Goal: Transaction & Acquisition: Download file/media

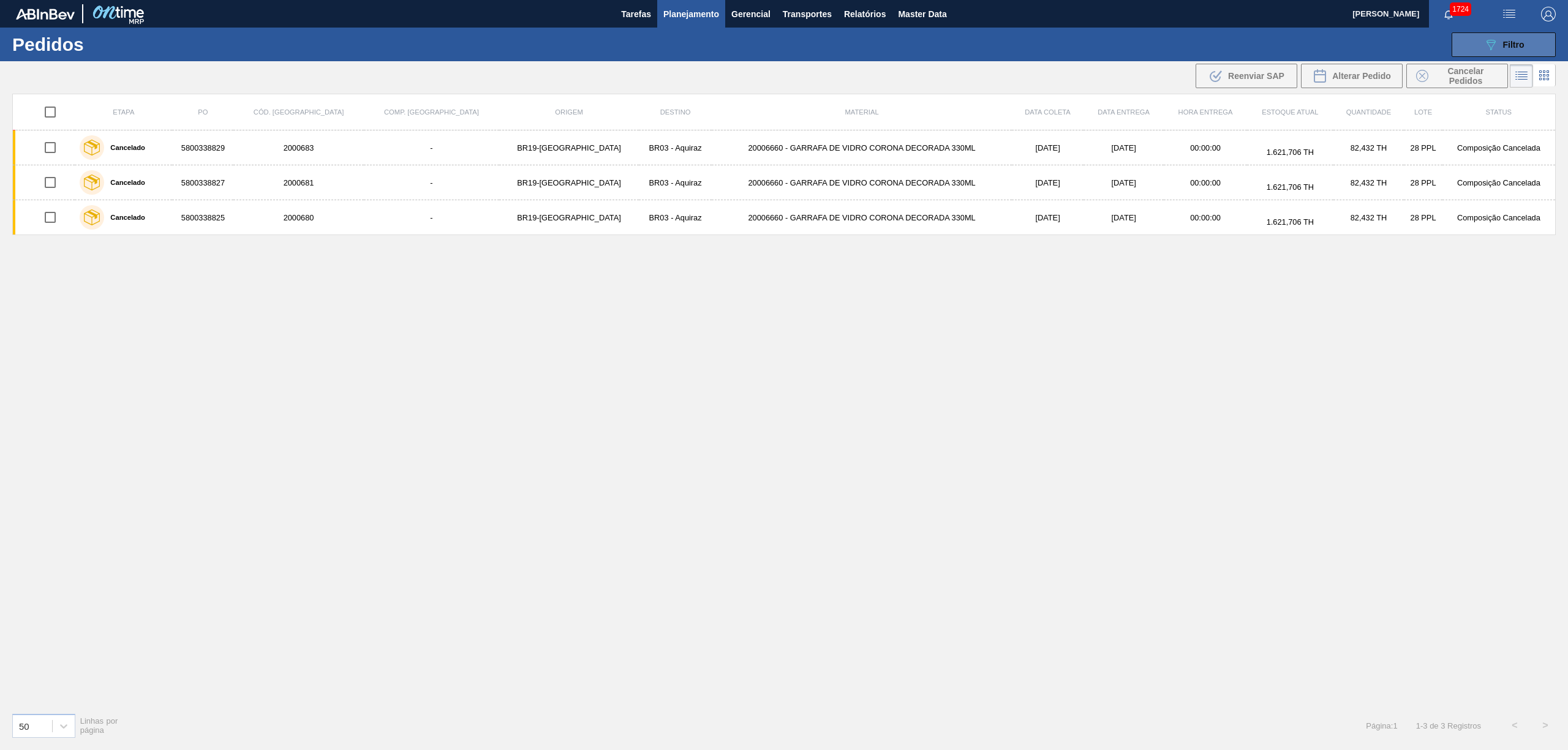
click at [1534, 42] on button "089F7B8B-B2A5-4AFE-B5C0-19BA573D28AC Filtro" at bounding box center [1503, 45] width 104 height 24
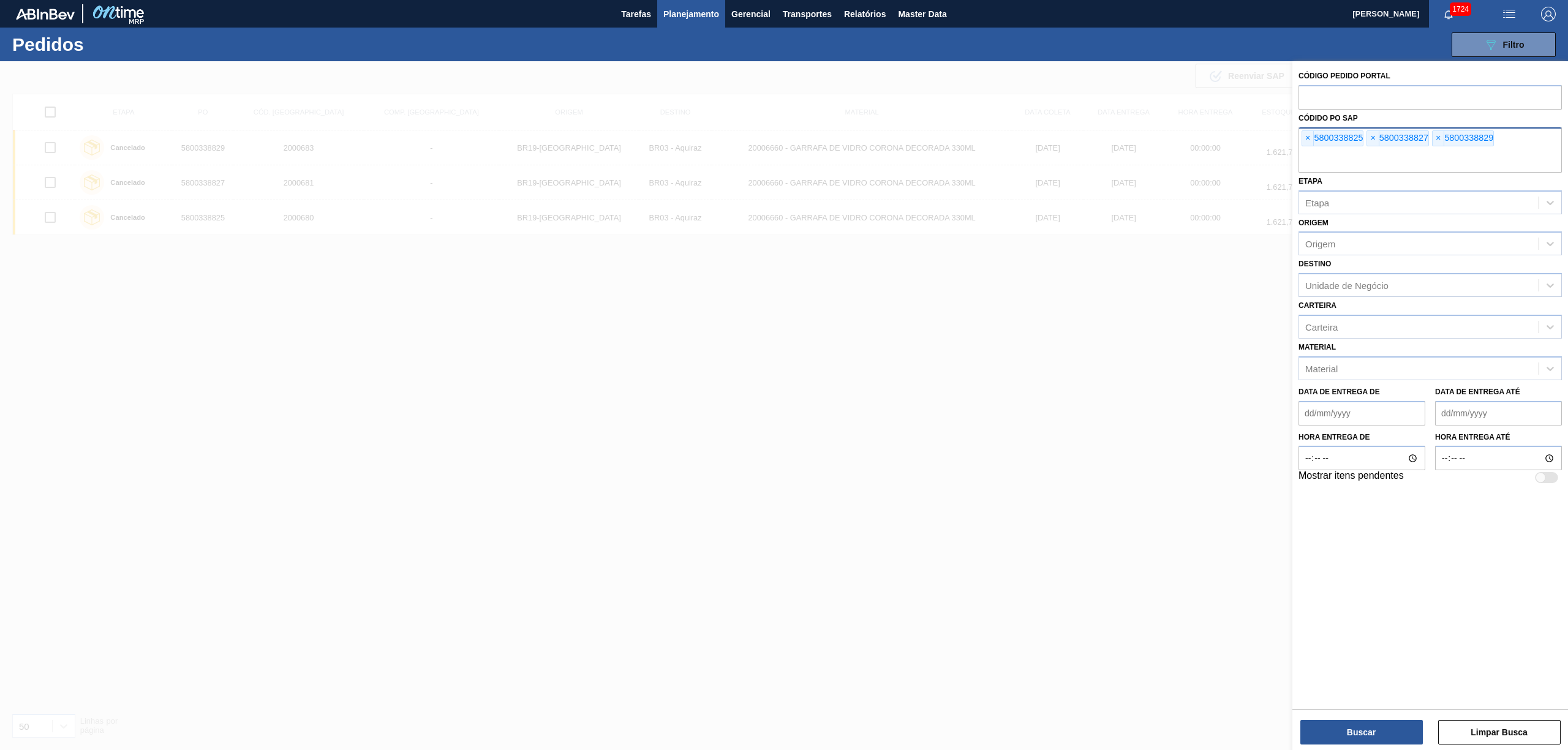
click at [1300, 142] on div "× 5800338825 × 5800338827 × 5800338829" at bounding box center [1430, 150] width 264 height 45
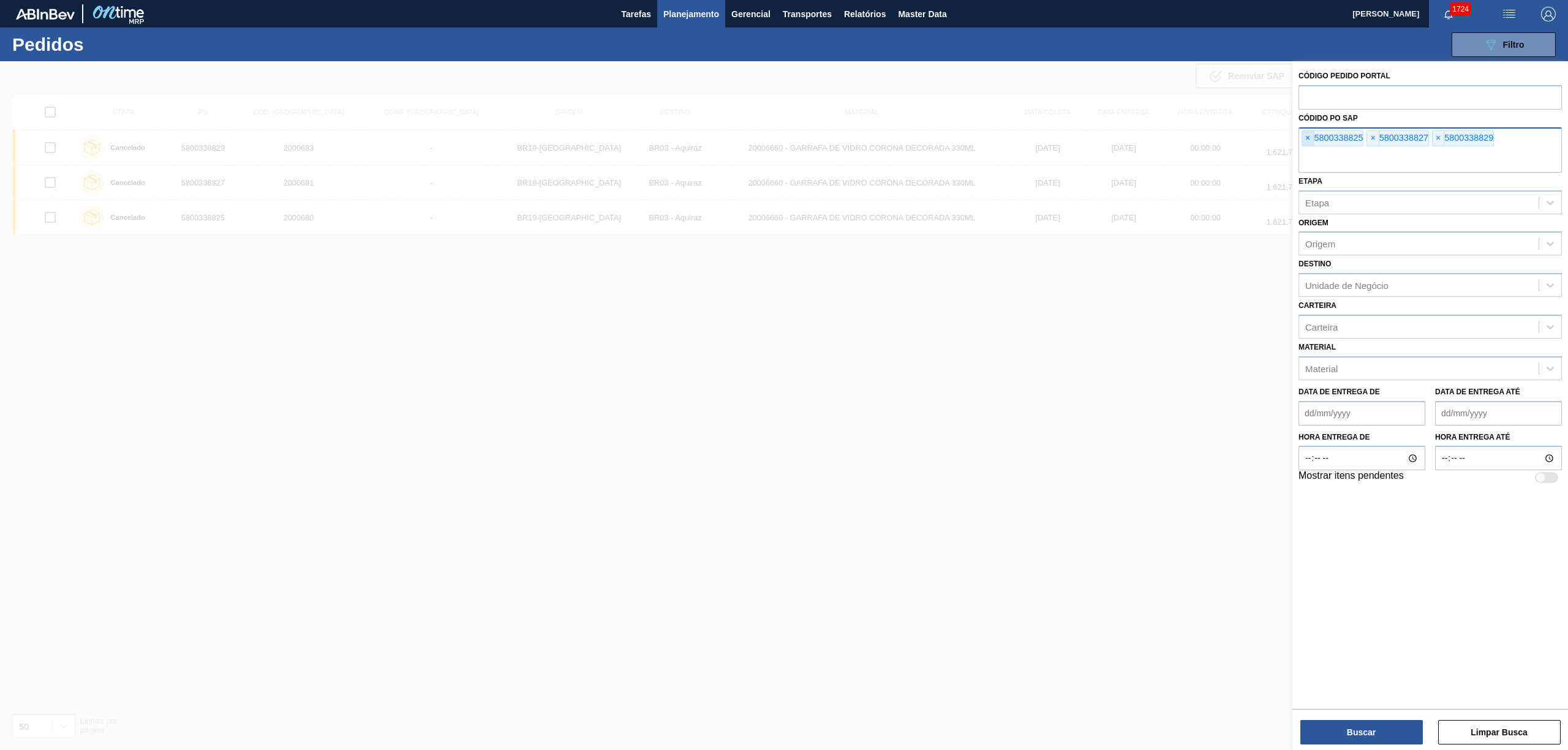
click at [1309, 138] on span "×" at bounding box center [1307, 138] width 11 height 14
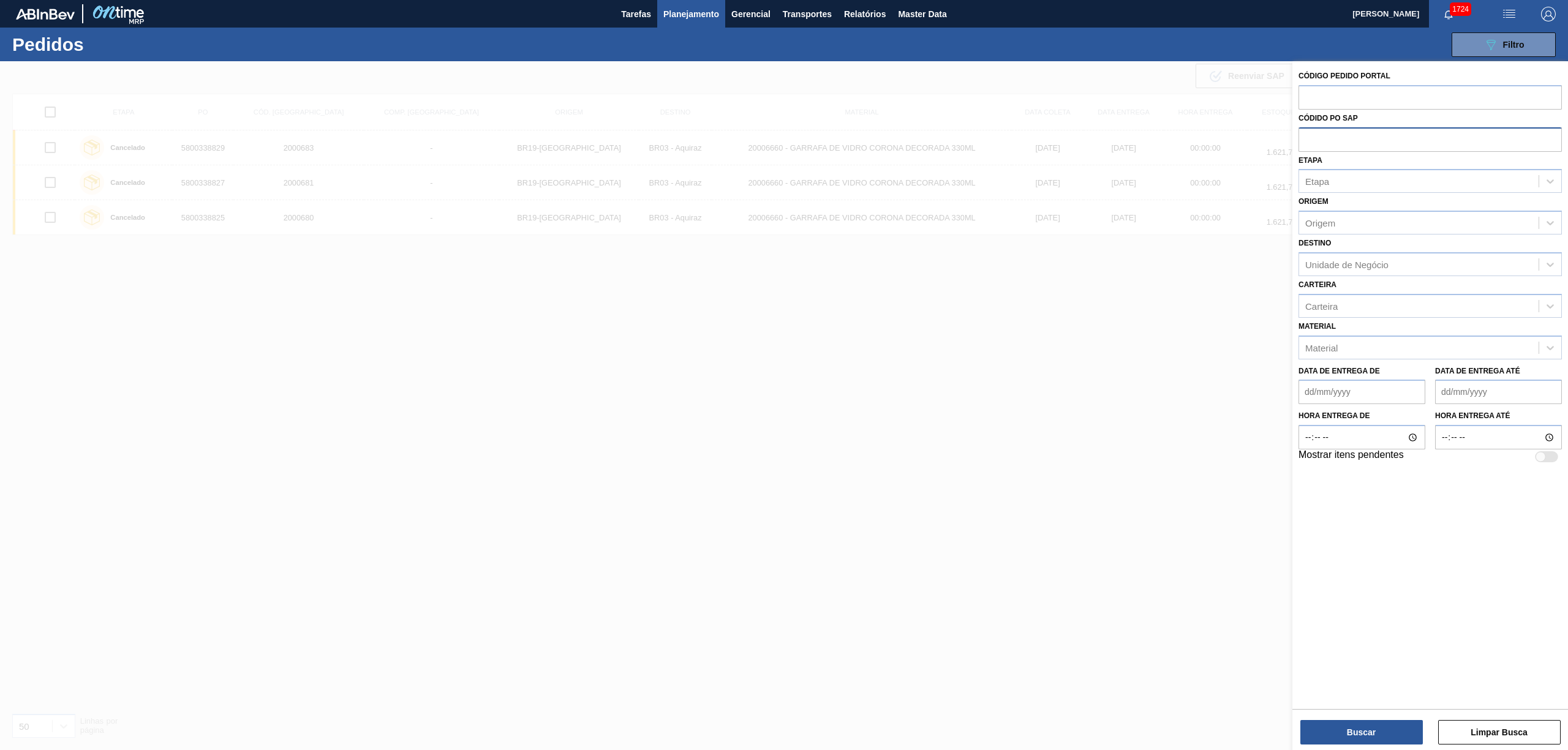
paste input "text"
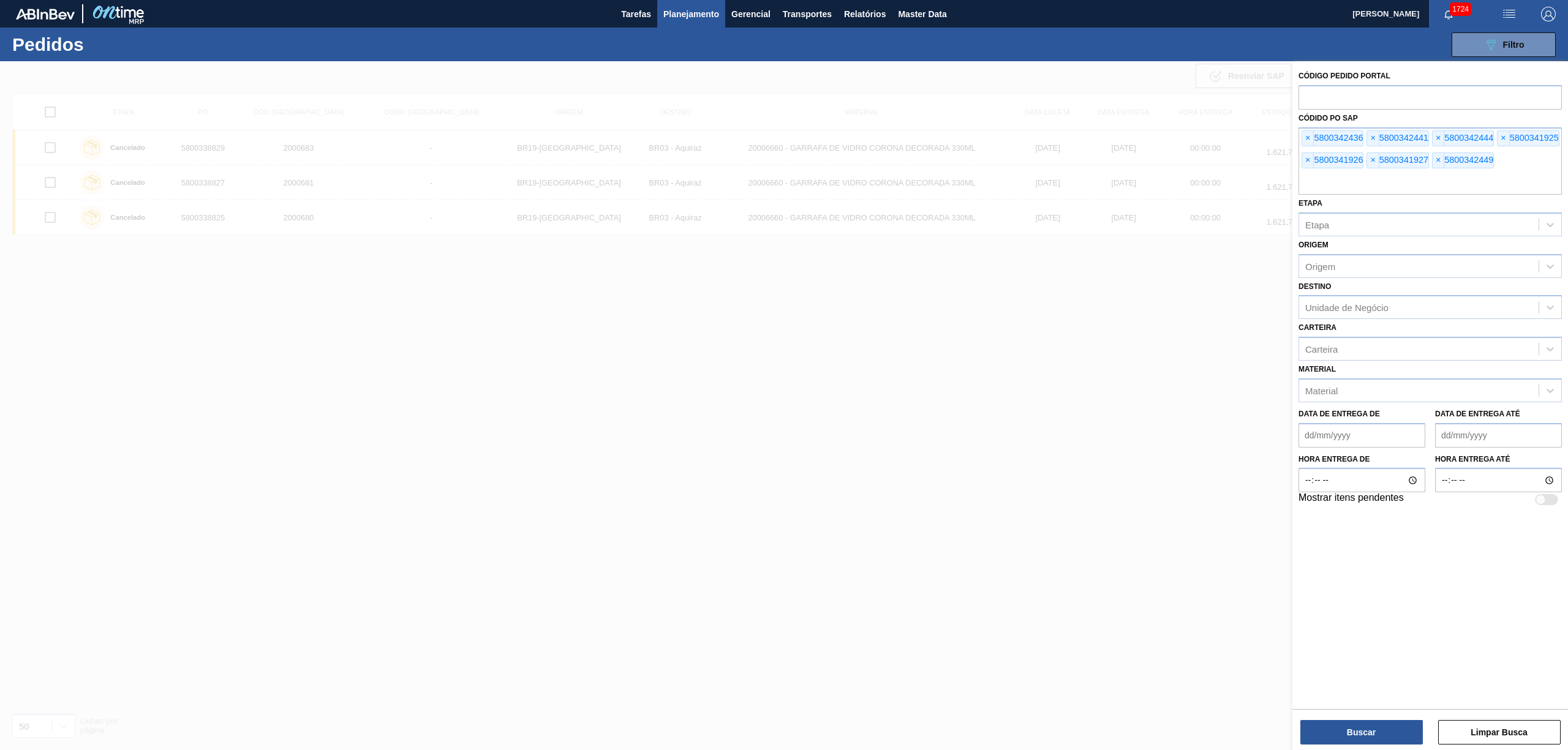
click at [1369, 714] on div "Buscar Limpar Busca" at bounding box center [1430, 726] width 276 height 34
click at [1368, 726] on button "Buscar" at bounding box center [1362, 732] width 123 height 24
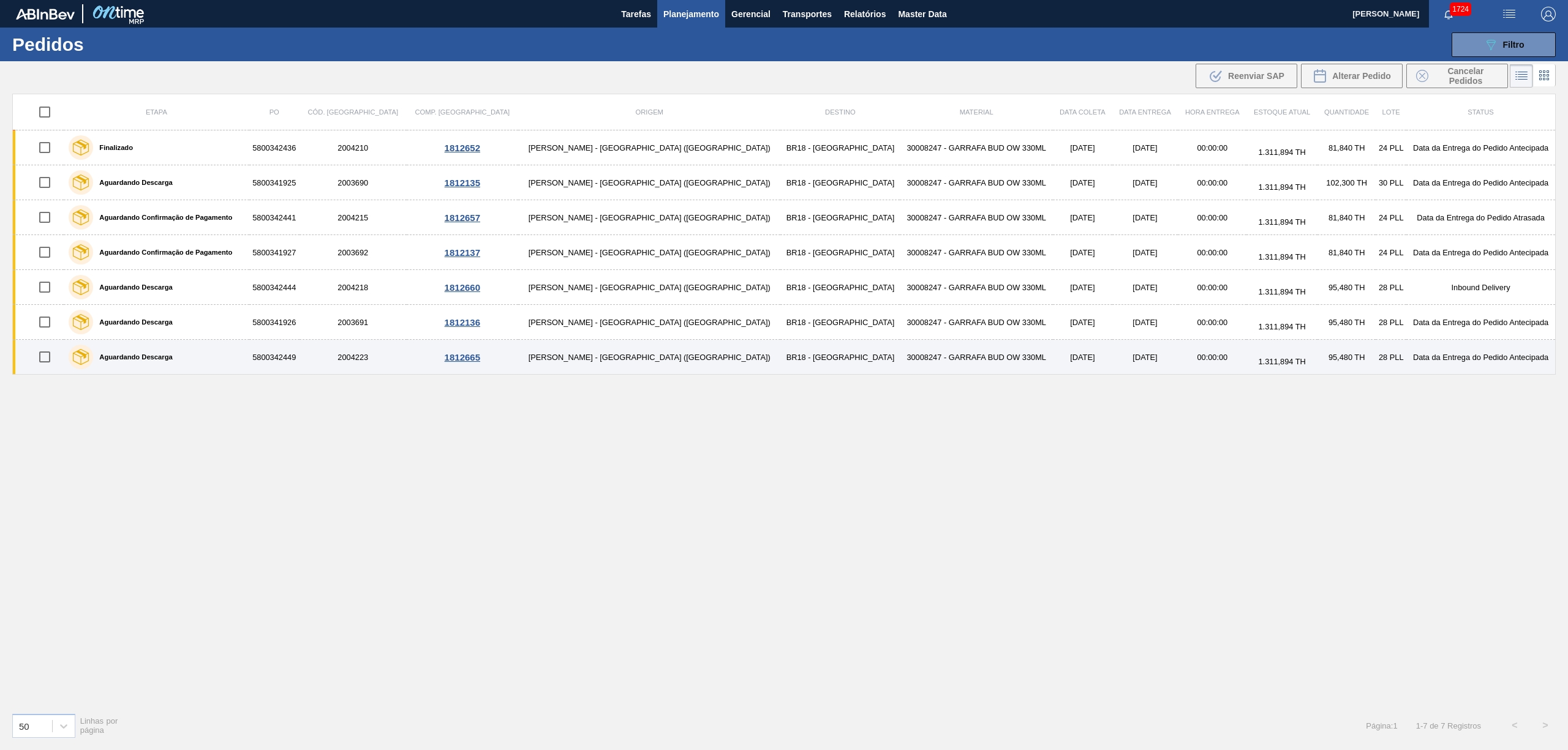
click at [900, 358] on td "30008247 - GARRAFA BUD OW 330ML" at bounding box center [976, 358] width 153 height 35
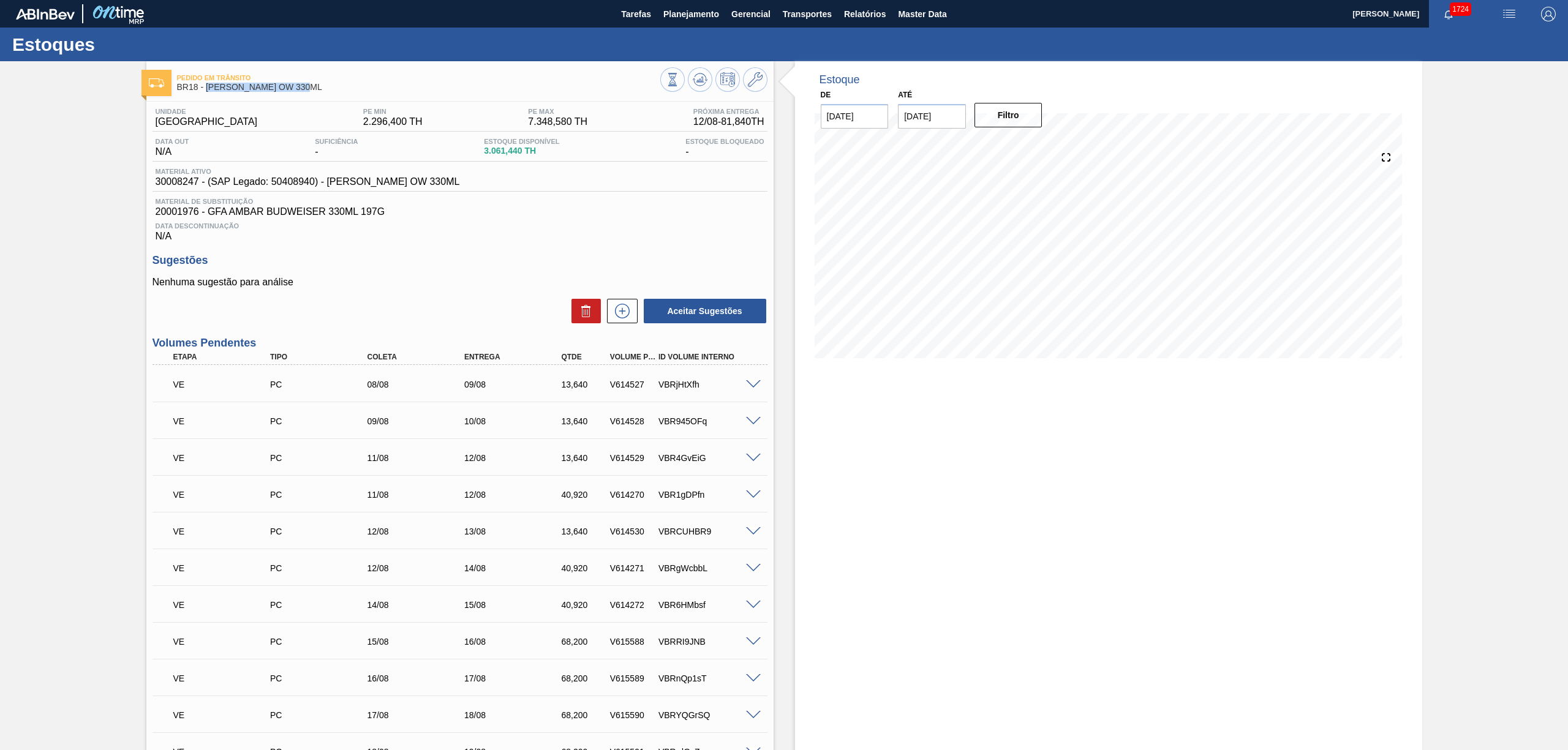
drag, startPoint x: 336, startPoint y: 87, endPoint x: 206, endPoint y: 83, distance: 130.1
click at [206, 83] on span "BR18 - [PERSON_NAME] OW 330ML" at bounding box center [419, 87] width 484 height 9
copy span "GARRAFA BUD OW 330ML"
click at [684, 7] on span "Planejamento" at bounding box center [691, 14] width 56 height 14
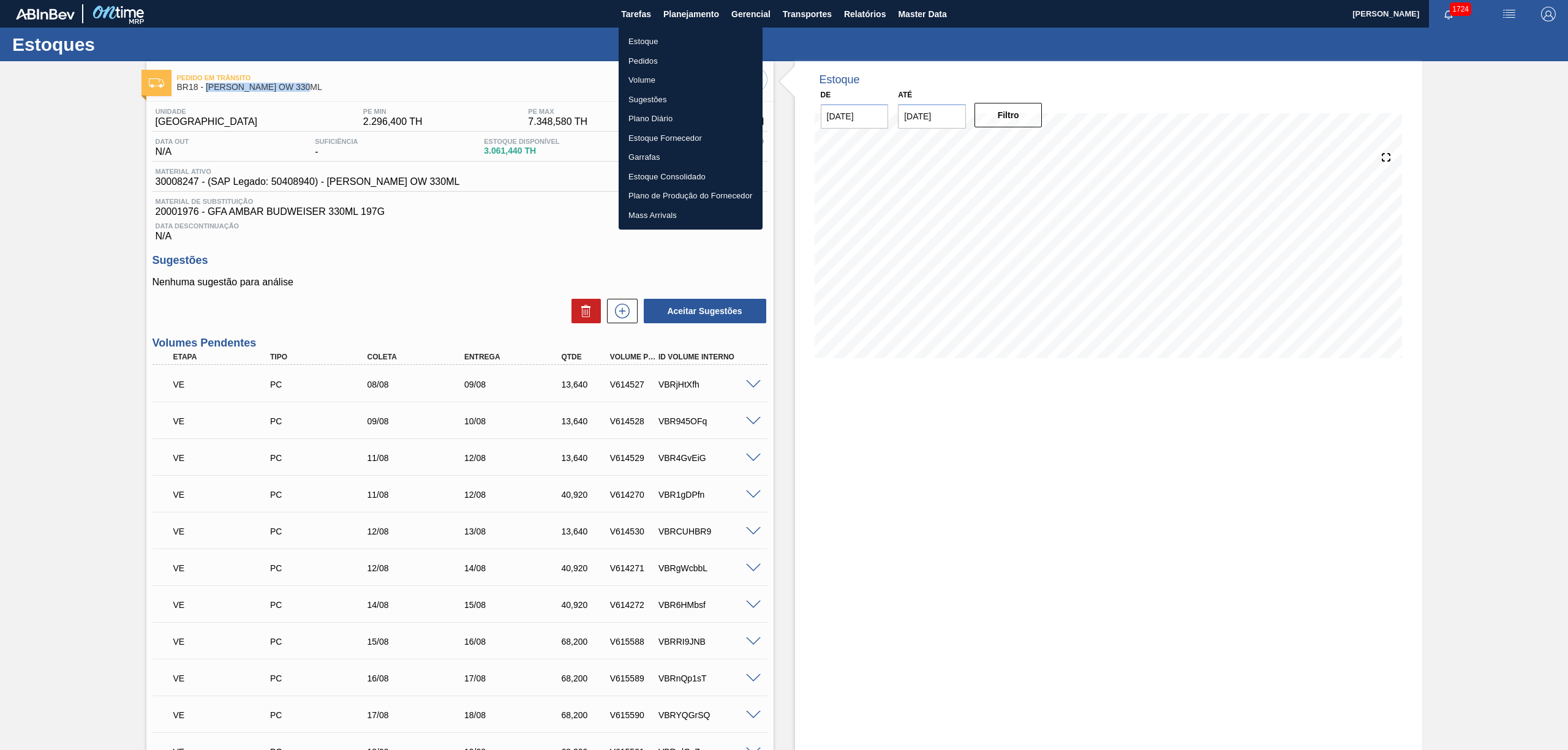
click at [640, 55] on li "Pedidos" at bounding box center [690, 61] width 144 height 20
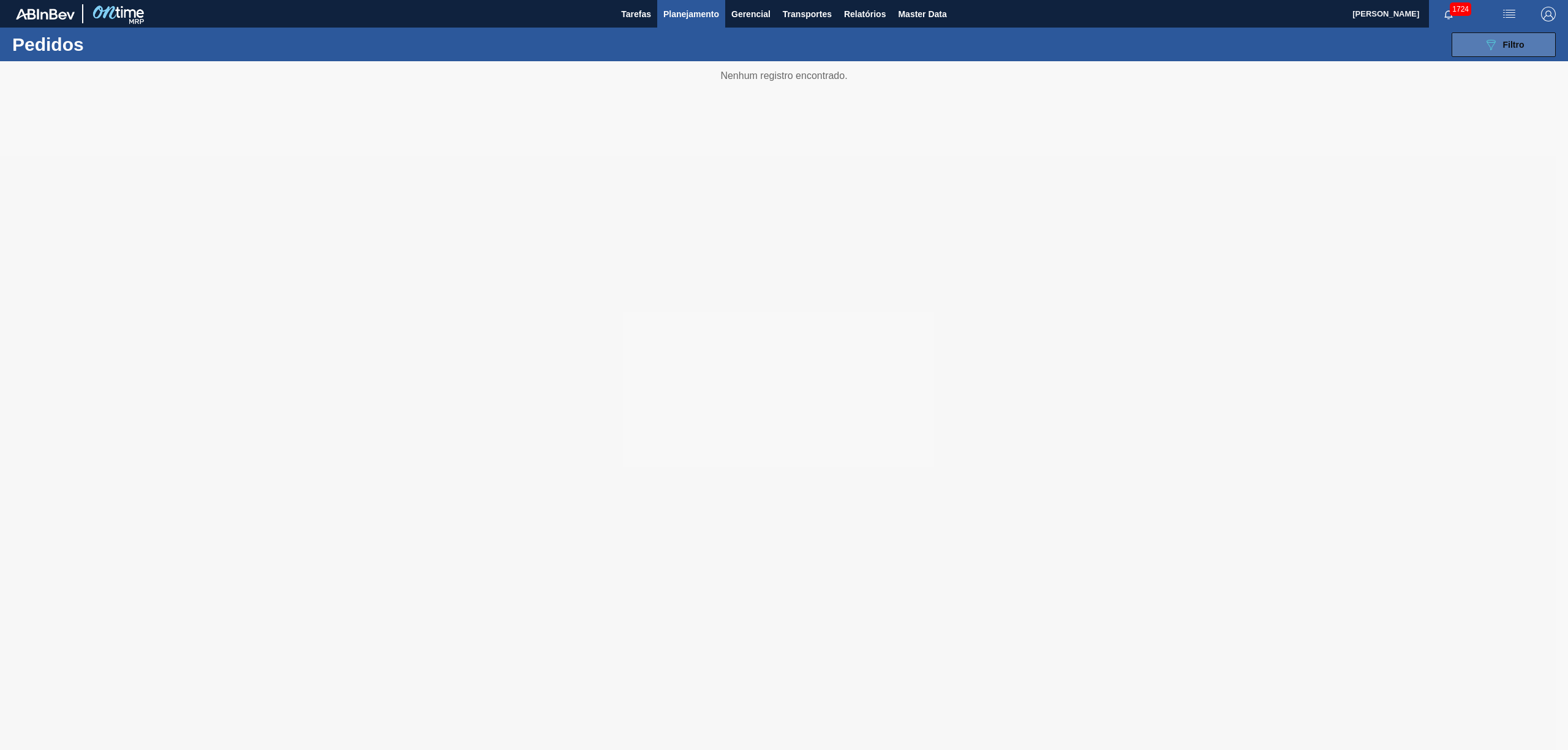
click at [1499, 49] on div "089F7B8B-B2A5-4AFE-B5C0-19BA573D28AC Filtro" at bounding box center [1504, 44] width 41 height 14
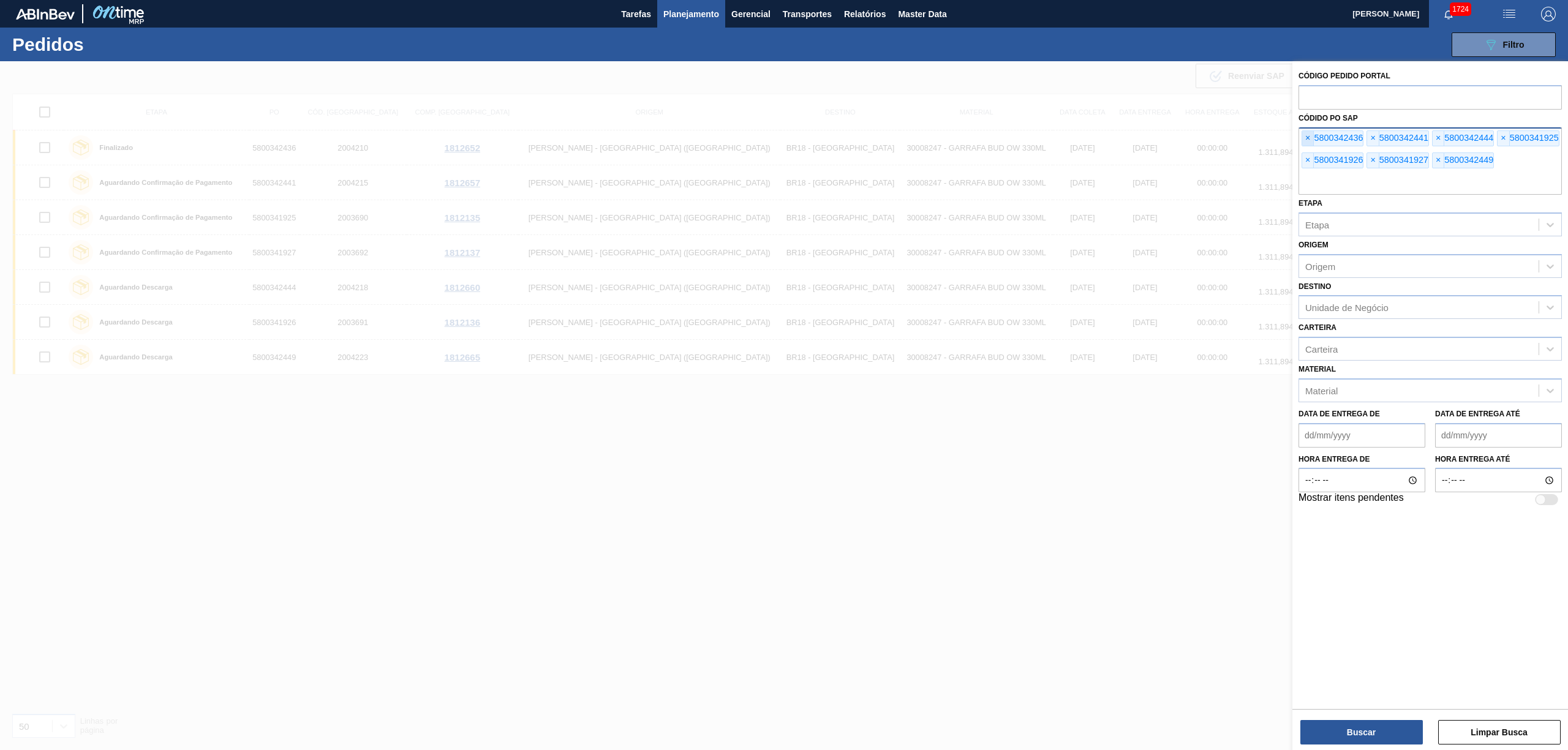
click at [1304, 136] on span "×" at bounding box center [1307, 138] width 11 height 14
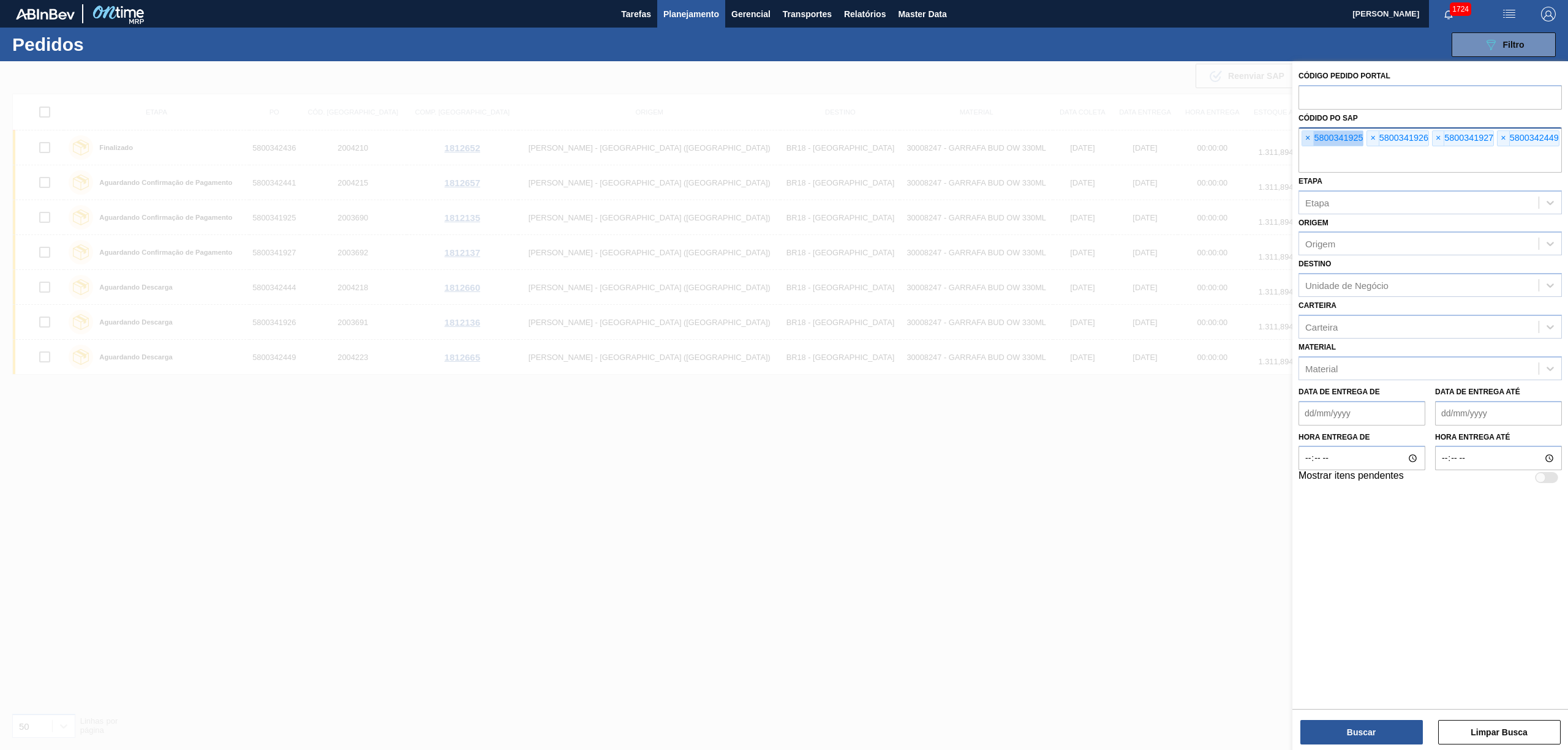
click at [1304, 136] on span "×" at bounding box center [1307, 138] width 11 height 14
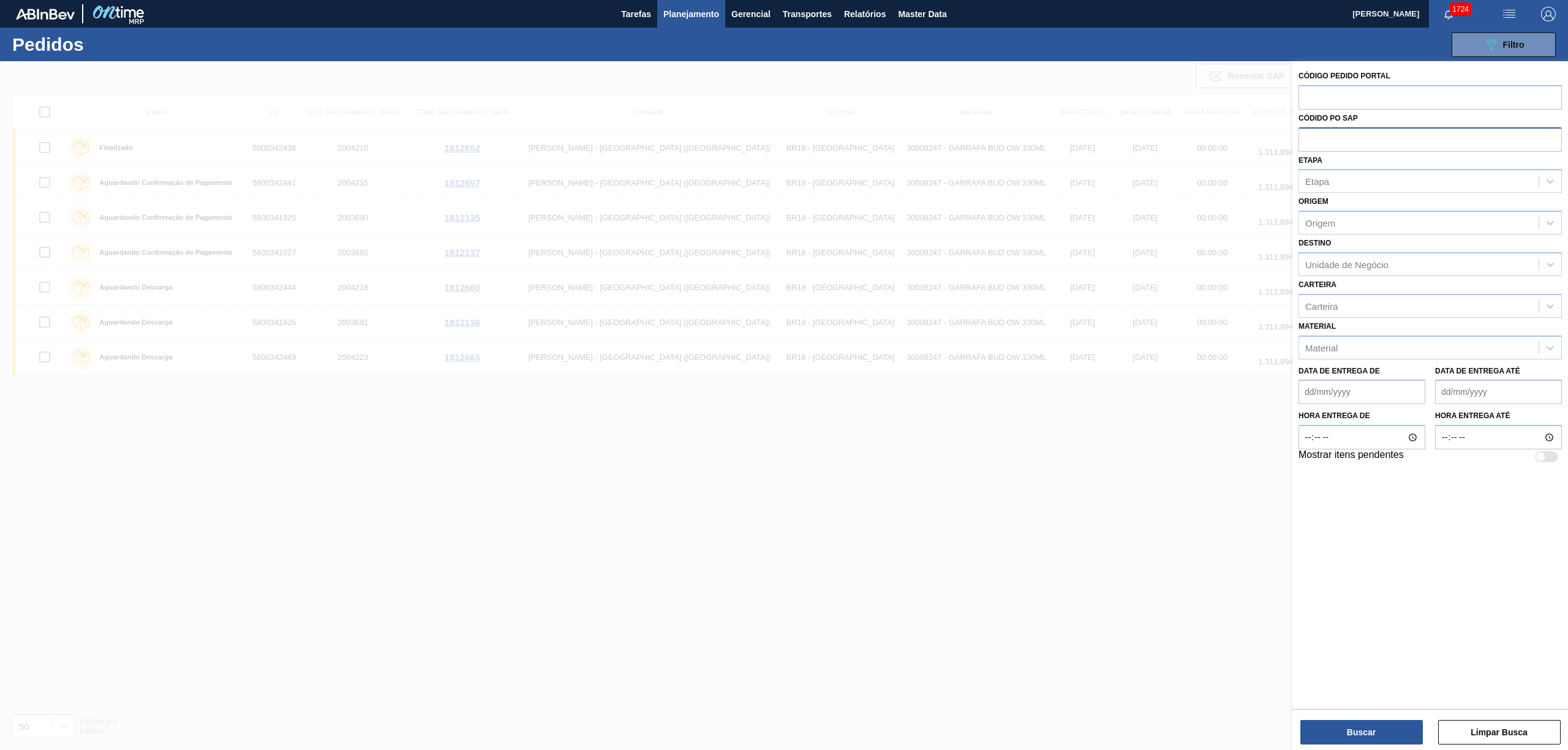
click at [1304, 136] on input "text" at bounding box center [1430, 139] width 264 height 23
click at [920, 405] on div at bounding box center [784, 436] width 1568 height 750
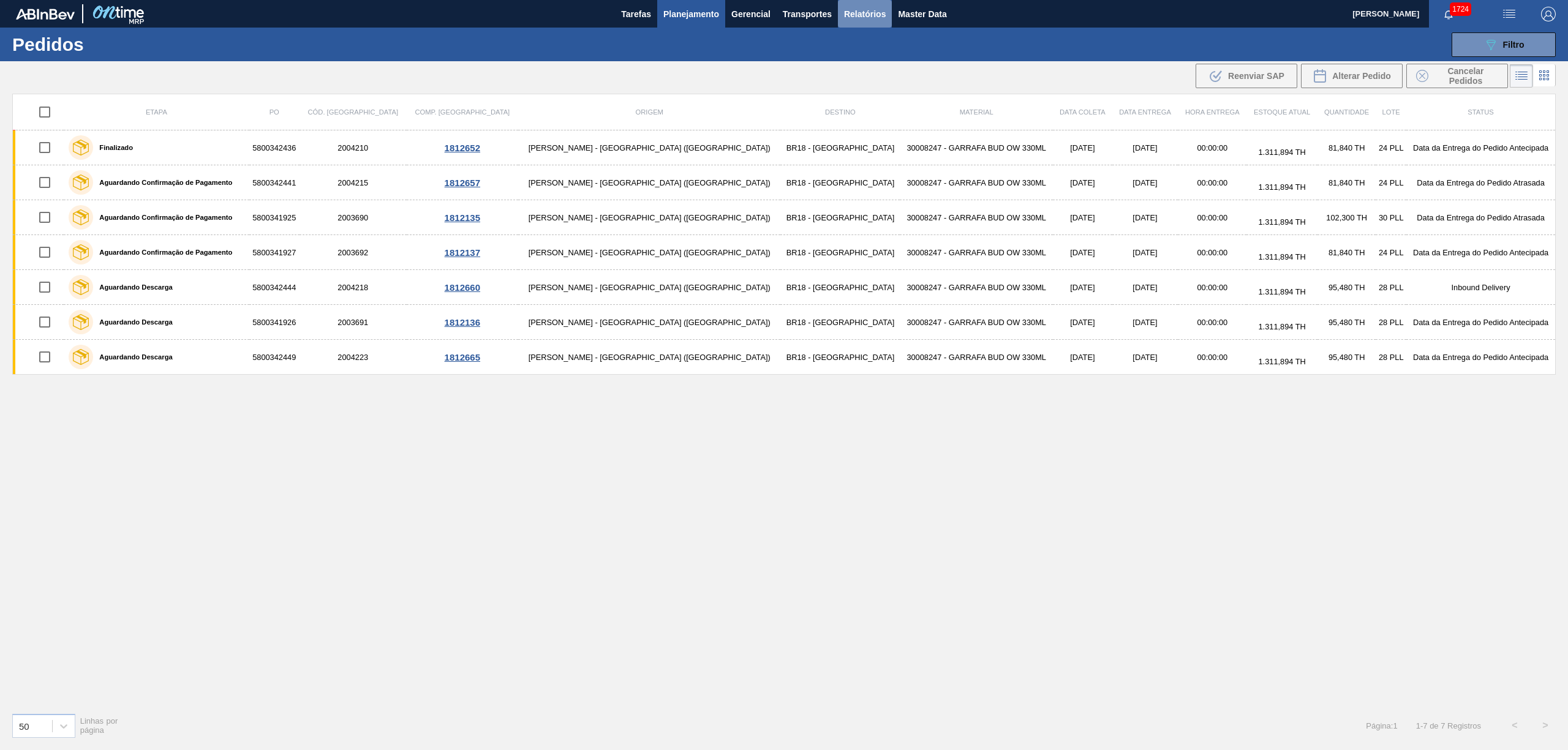
click at [860, 13] on span "Relatórios" at bounding box center [865, 14] width 42 height 14
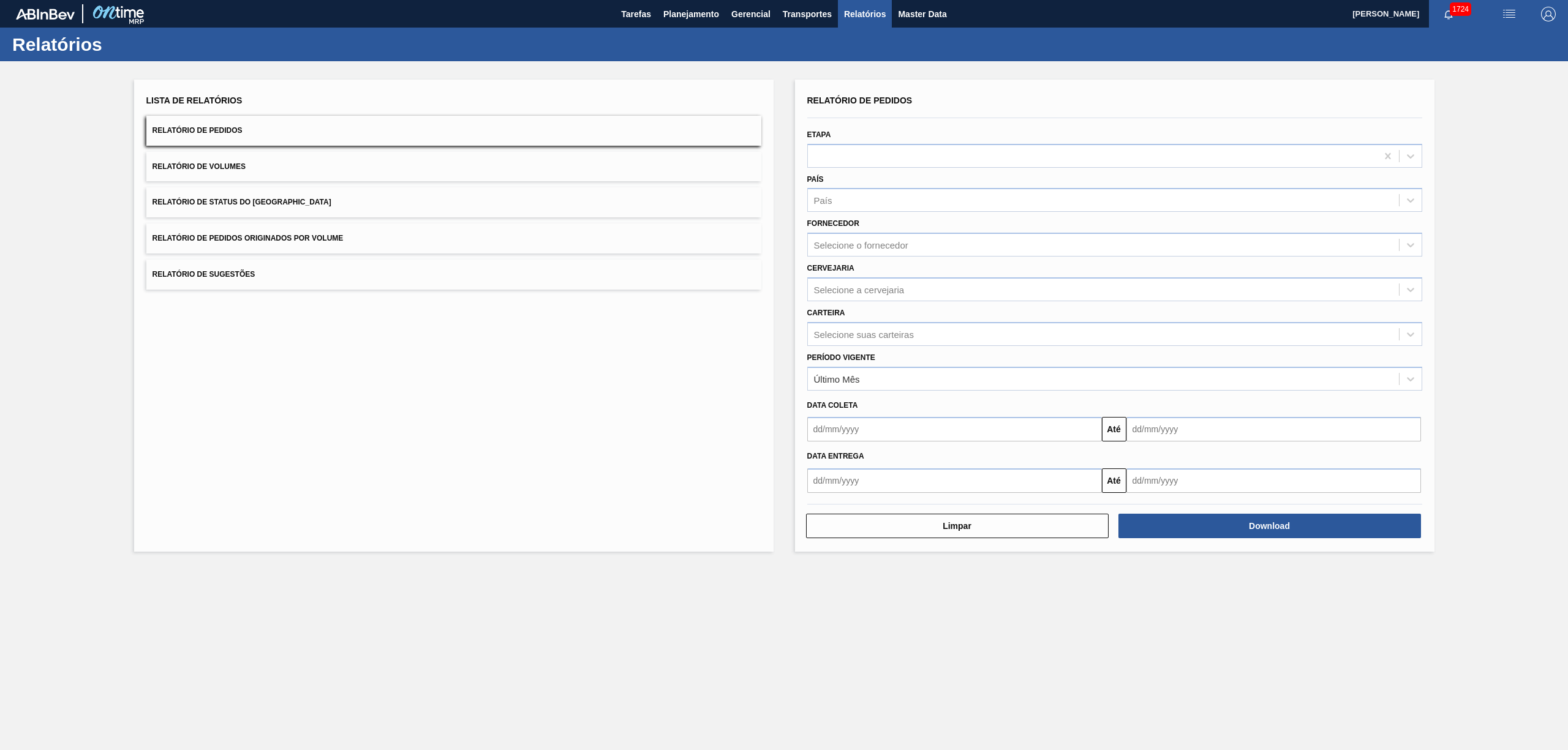
click at [299, 243] on button "Relatório de Pedidos Originados por Volume" at bounding box center [453, 239] width 615 height 30
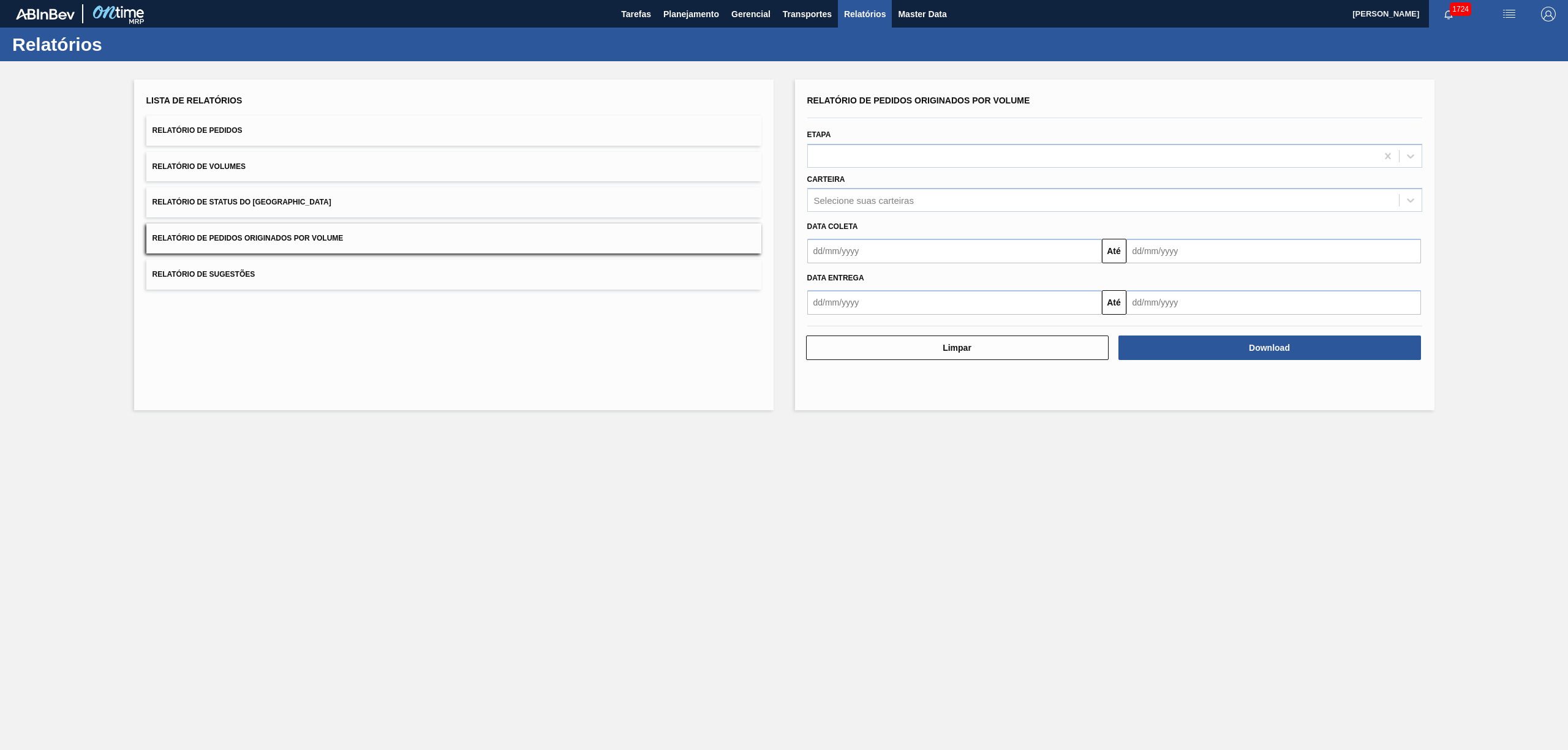
click at [843, 253] on input "text" at bounding box center [954, 251] width 295 height 24
click at [915, 320] on div "1" at bounding box center [921, 320] width 17 height 17
type input "[DATE]"
drag, startPoint x: 1125, startPoint y: 248, endPoint x: 1138, endPoint y: 252, distance: 13.6
click at [1128, 248] on input "text" at bounding box center [1273, 251] width 295 height 24
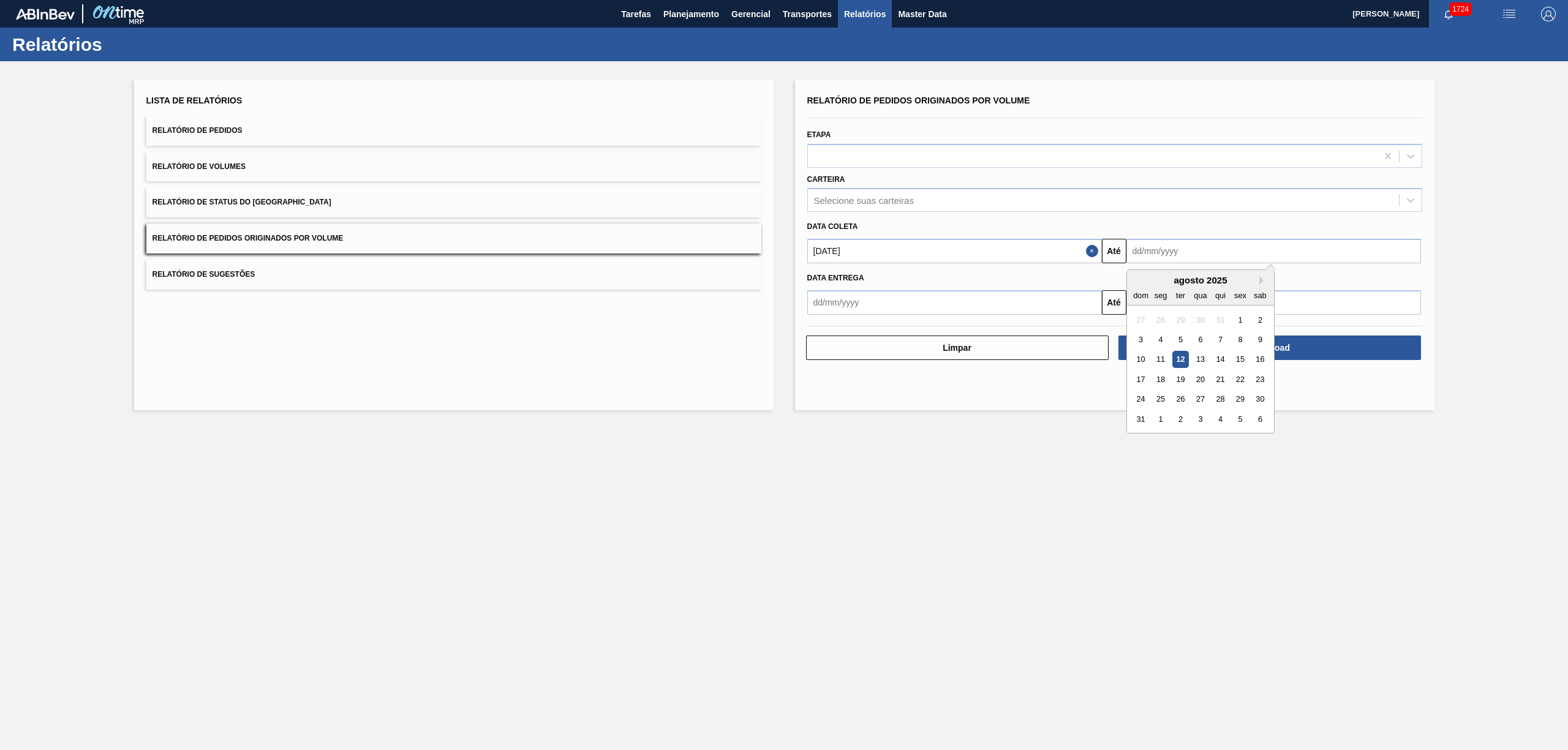
click at [1152, 252] on input "text" at bounding box center [1273, 251] width 295 height 24
drag, startPoint x: 1192, startPoint y: 353, endPoint x: 1074, endPoint y: 258, distance: 151.5
click at [1192, 352] on div "13" at bounding box center [1200, 360] width 17 height 17
type input "[DATE]"
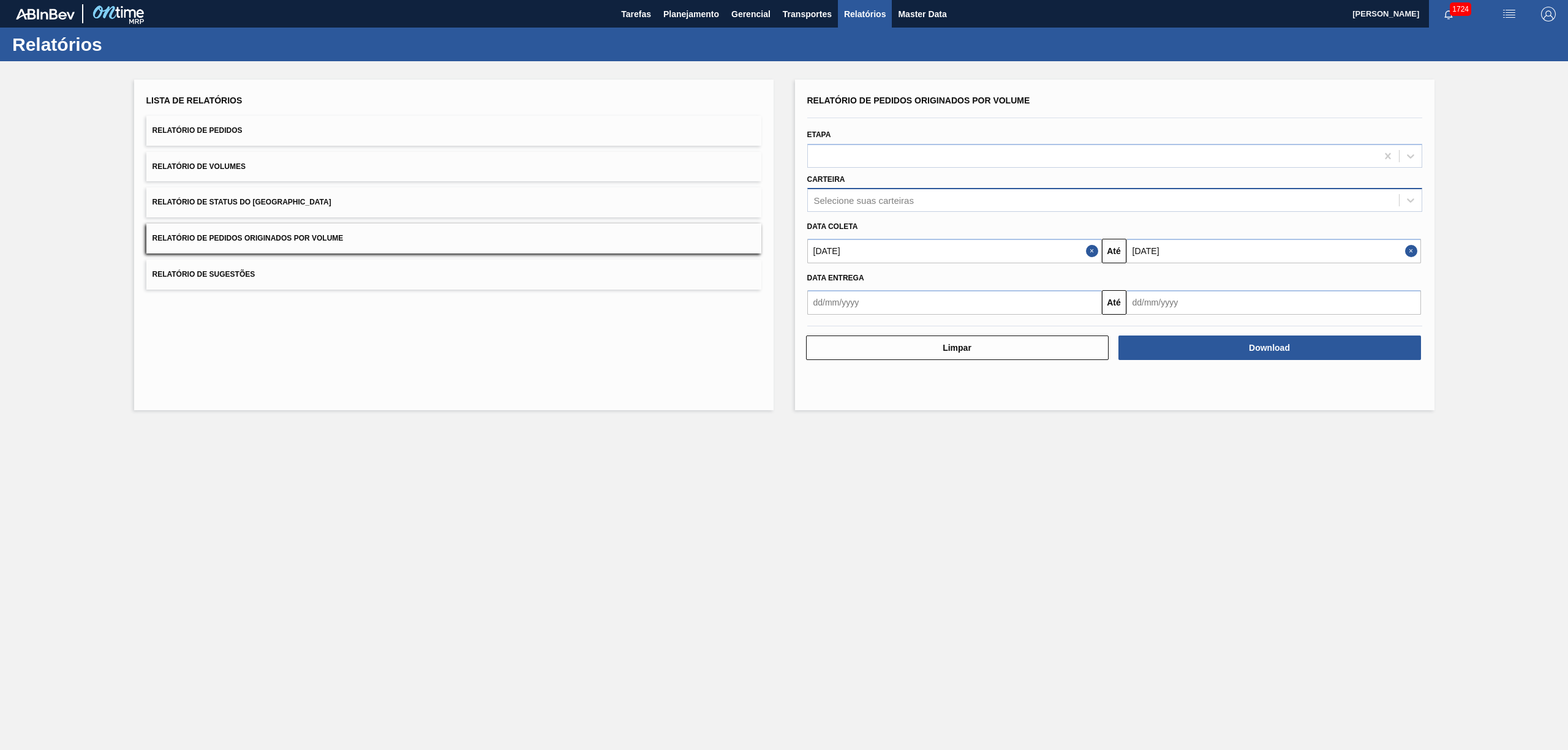
click at [859, 196] on div "Selecione suas carteiras" at bounding box center [864, 201] width 100 height 11
type input "vidro"
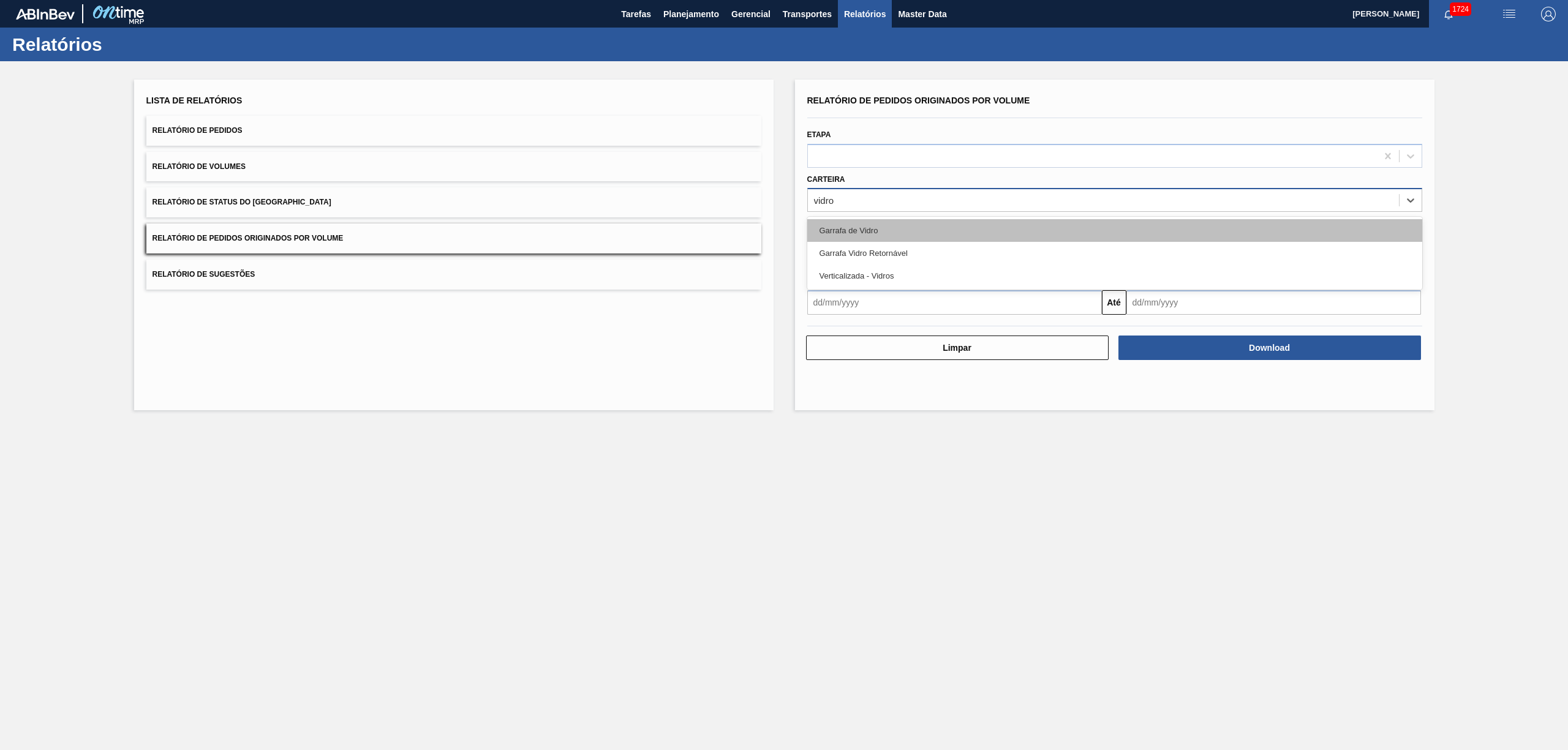
click at [836, 229] on div "Garrafa de Vidro" at bounding box center [1114, 230] width 615 height 23
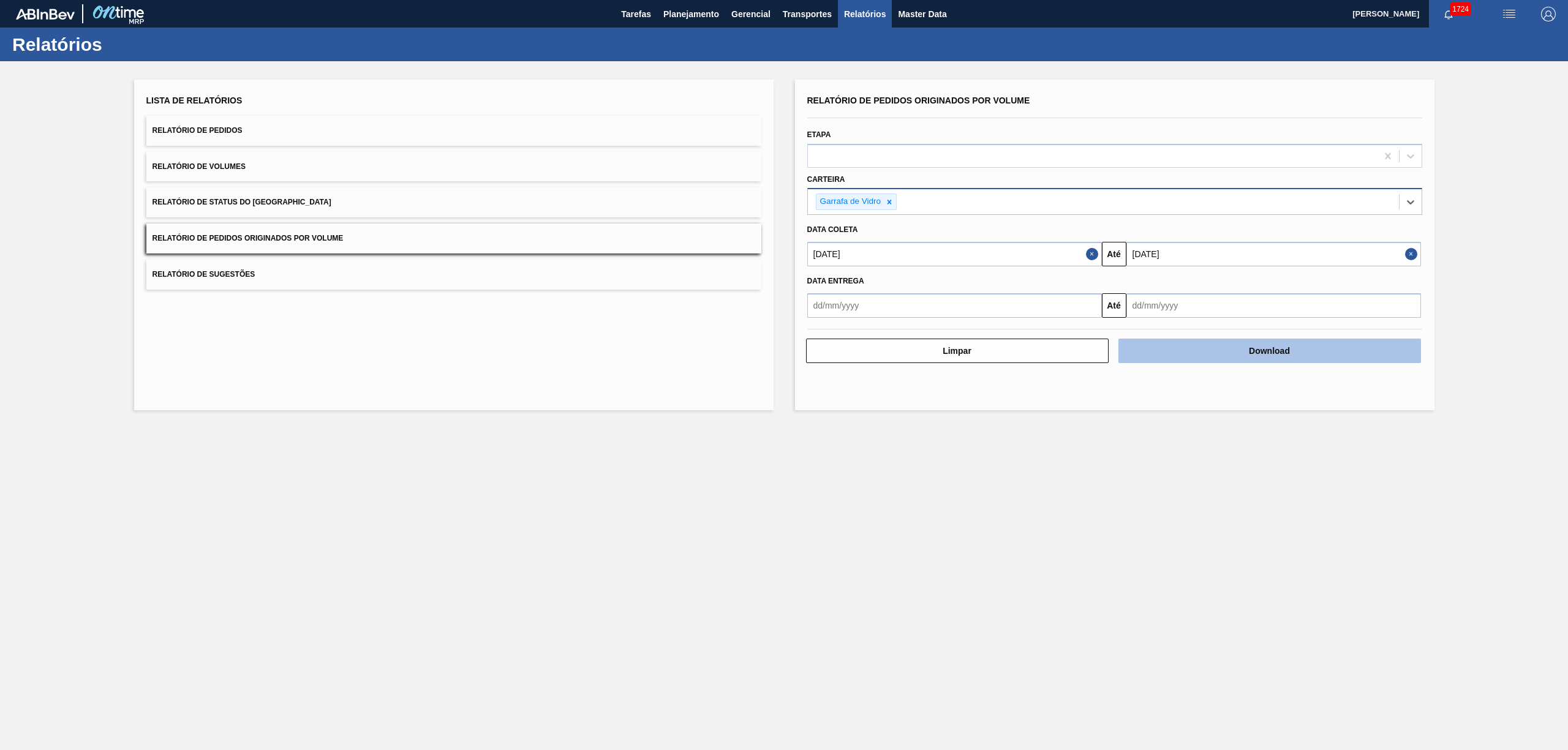
click at [1224, 346] on button "Download" at bounding box center [1269, 351] width 302 height 24
